Goal: Task Accomplishment & Management: Use online tool/utility

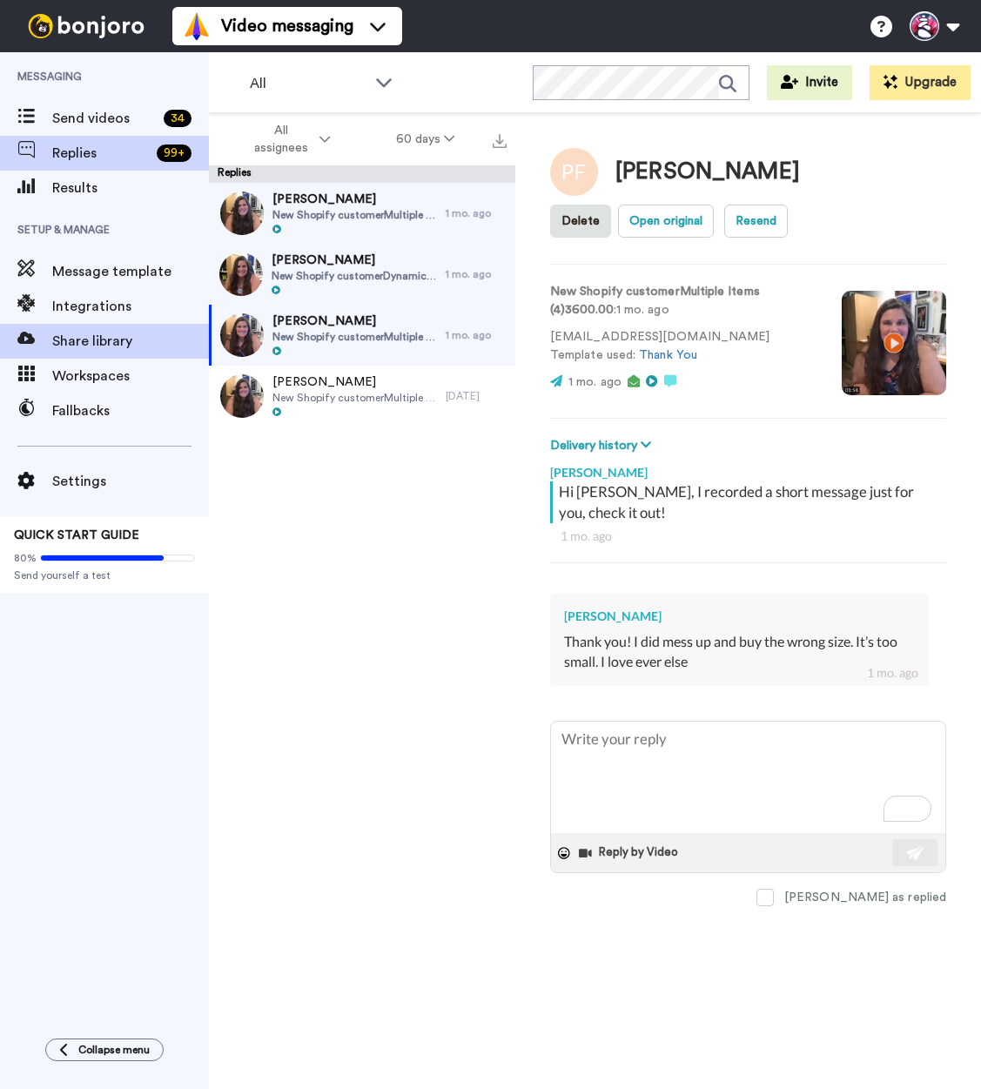
type textarea "x"
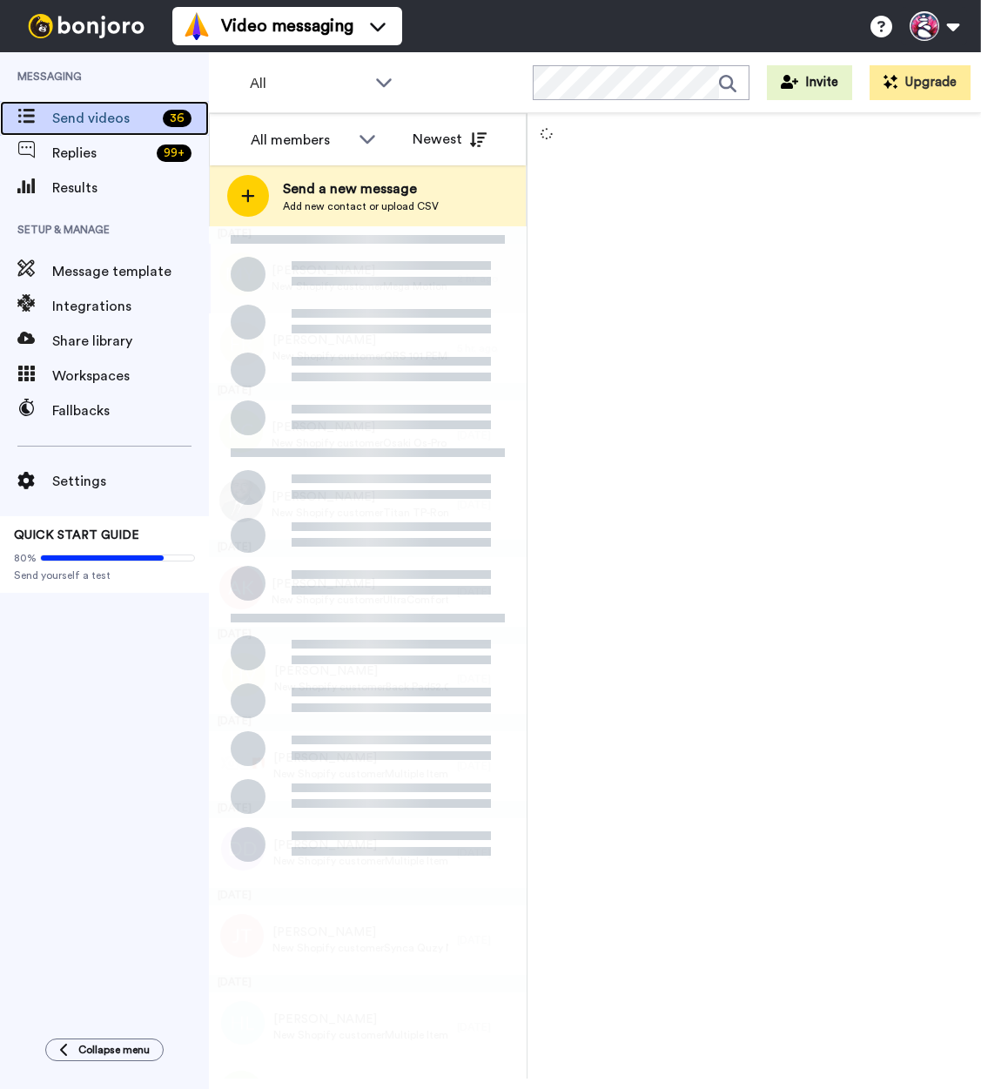
click at [85, 113] on span "Send videos" at bounding box center [104, 118] width 104 height 21
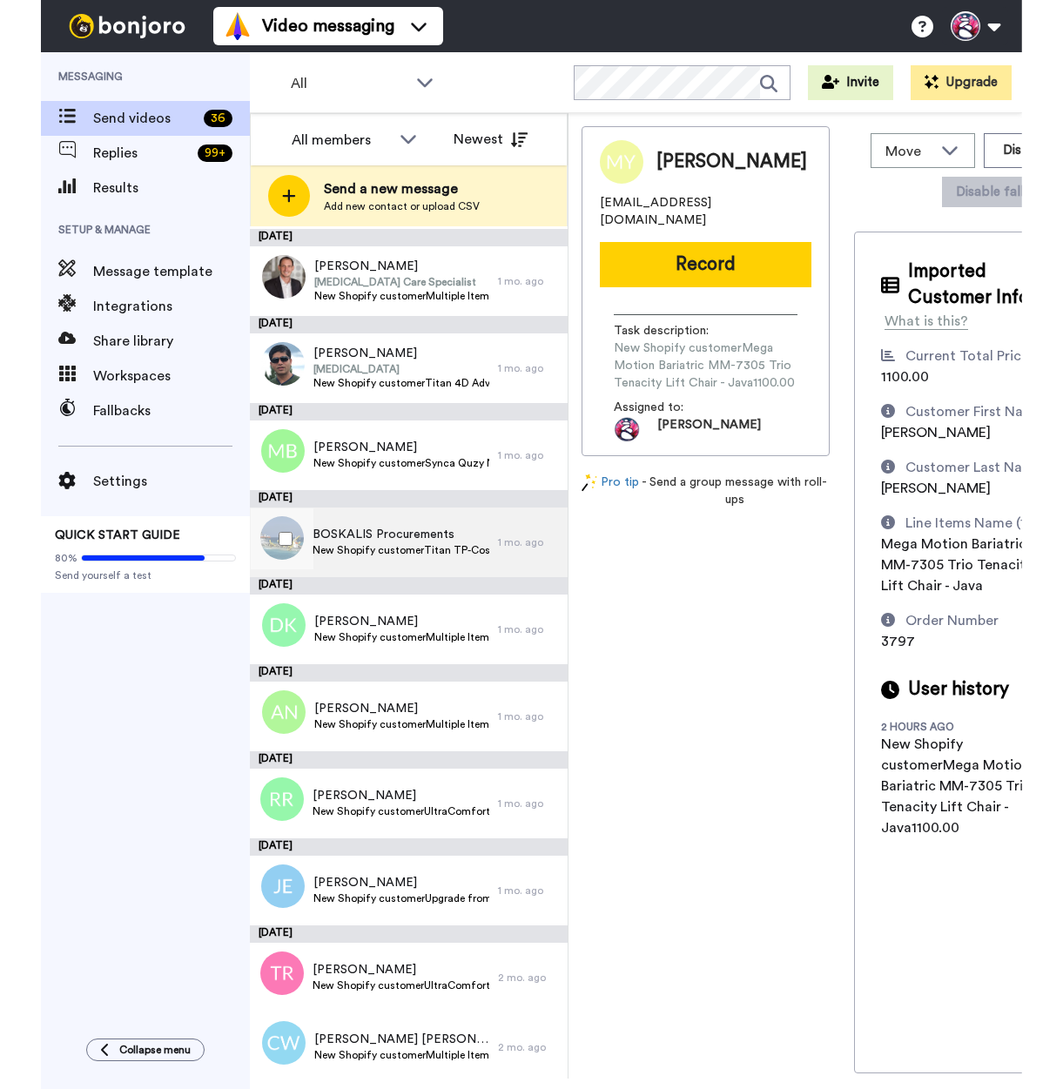
scroll to position [2160, 0]
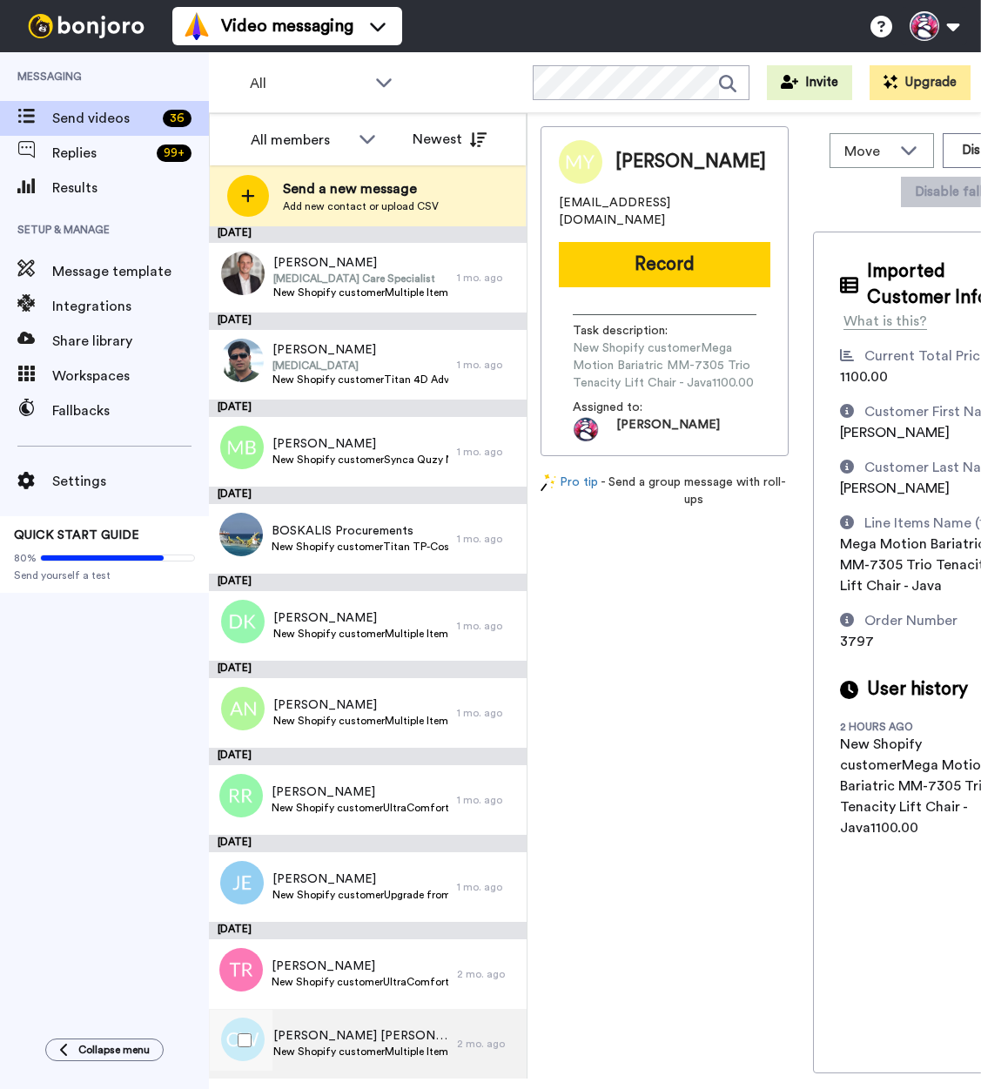
click at [355, 1042] on span "[PERSON_NAME] [PERSON_NAME]" at bounding box center [360, 1035] width 175 height 17
